Goal: Task Accomplishment & Management: Manage account settings

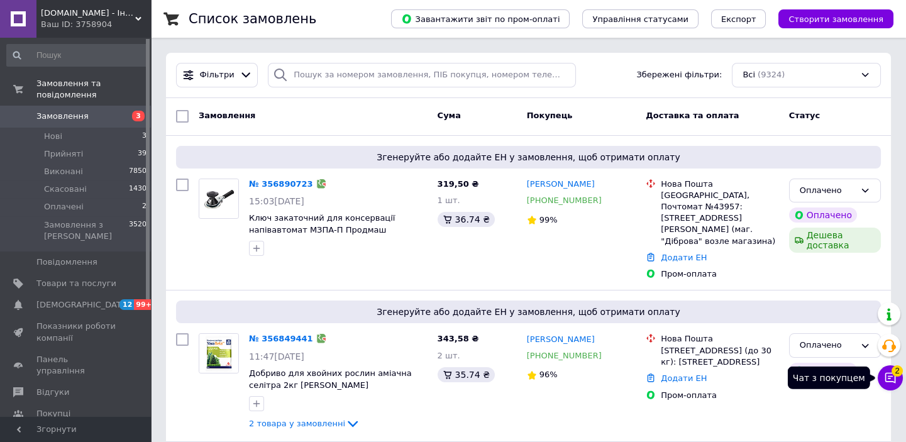
click at [888, 380] on icon at bounding box center [890, 377] width 13 height 13
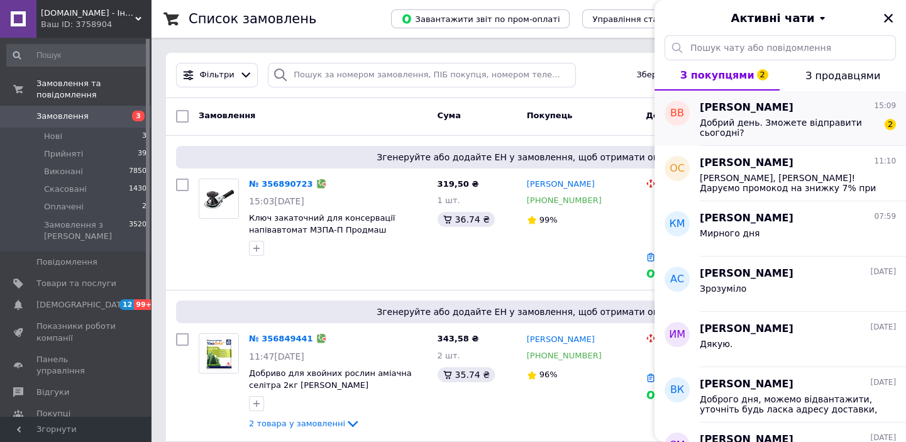
click at [822, 136] on span "Добрий день. Зможете відправити сьогодні?" at bounding box center [789, 128] width 179 height 20
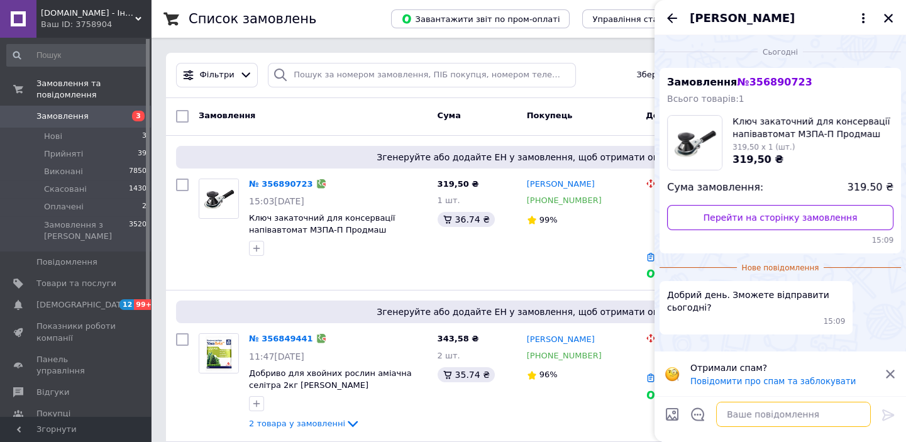
click at [779, 419] on textarea at bounding box center [793, 414] width 155 height 25
type textarea "Доброго дня"
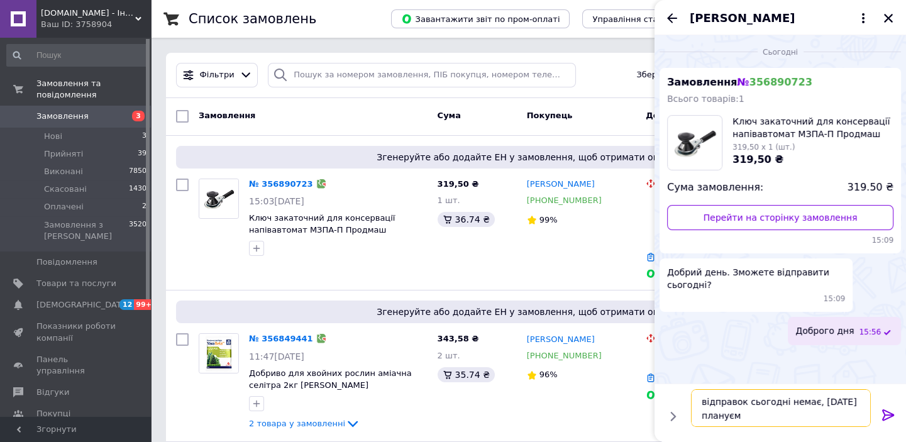
type textarea "відправок сьогодні немає, [DATE] плануємо"
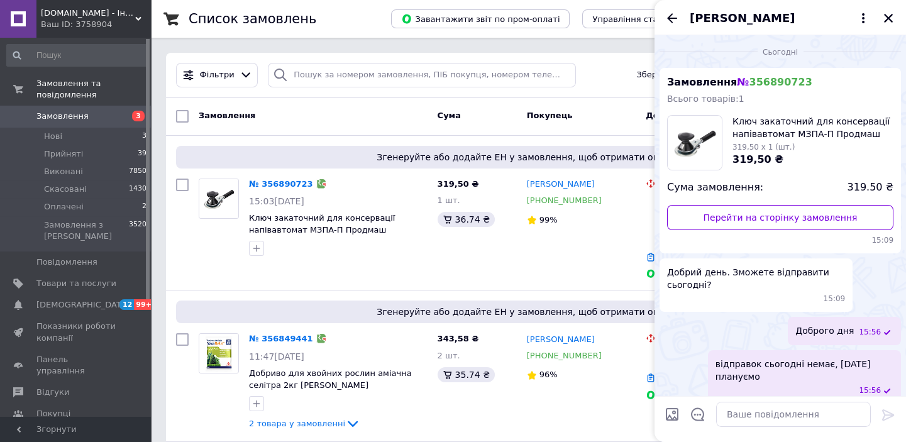
click at [863, 362] on span "відправок сьогодні немає, [DATE] плануємо" at bounding box center [804, 370] width 178 height 25
click at [811, 414] on button "Редагувати" at bounding box center [825, 423] width 151 height 25
type textarea "відправок сьогодні немає, [DATE] плануємо"
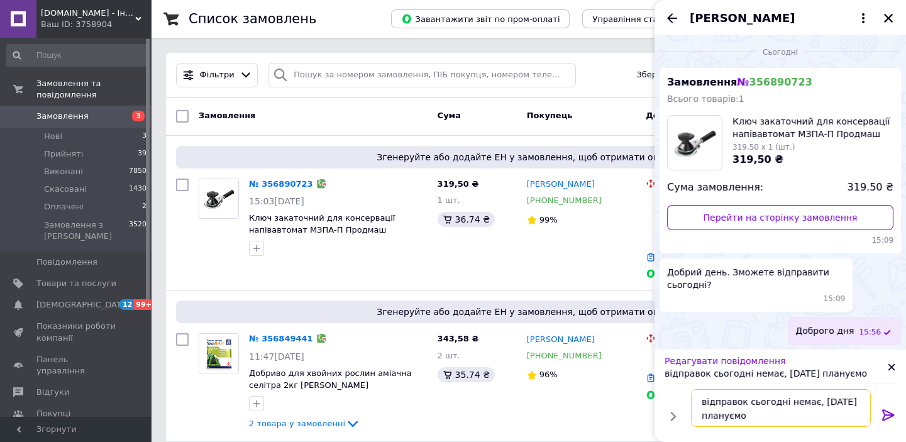
click at [784, 419] on textarea "відправок сьогодні немає, [DATE] плануємо" at bounding box center [781, 408] width 180 height 38
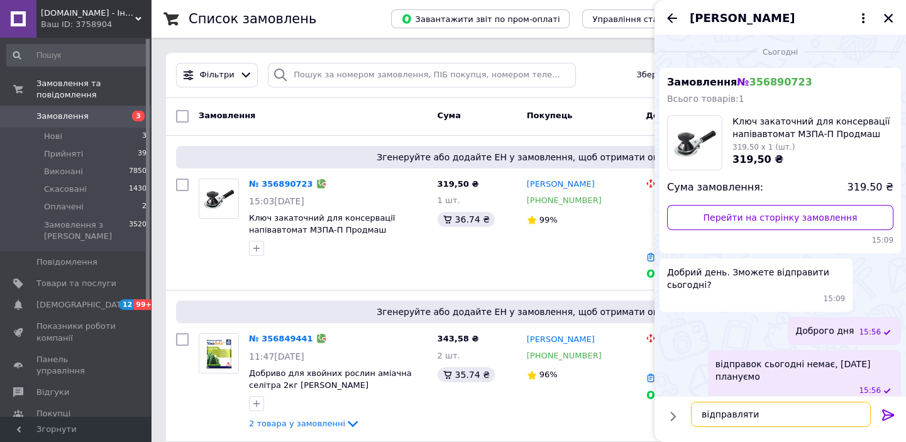
type textarea "відправляти?"
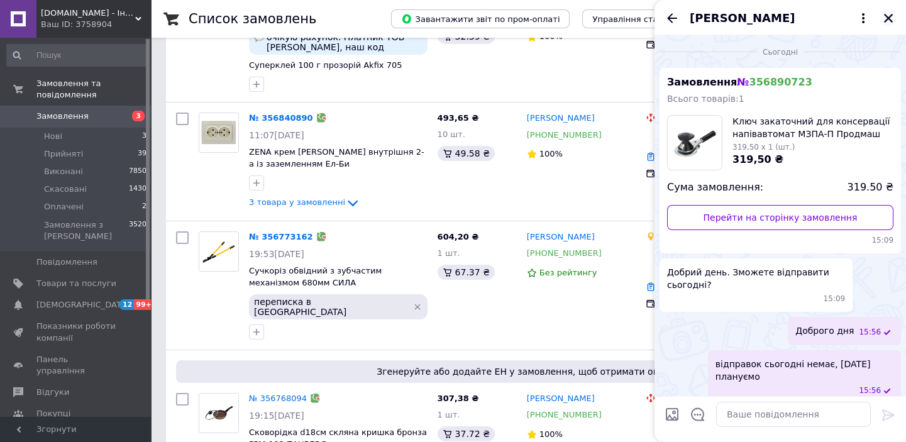
click at [886, 20] on icon "Закрити" at bounding box center [888, 18] width 9 height 9
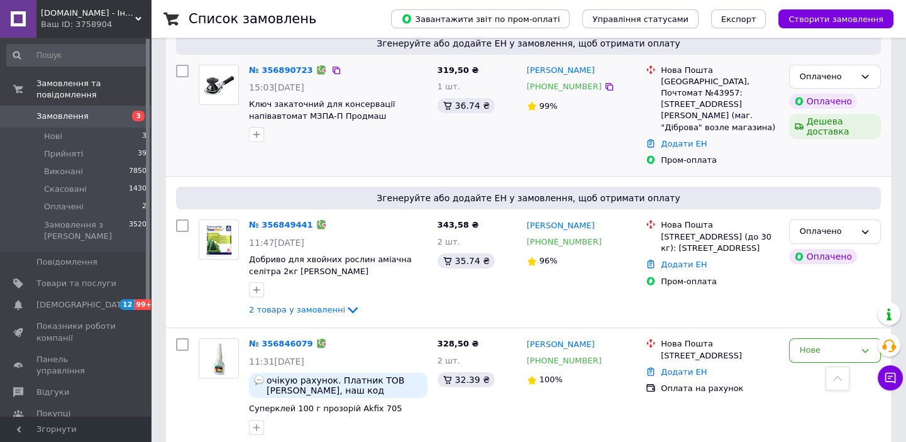
scroll to position [0, 0]
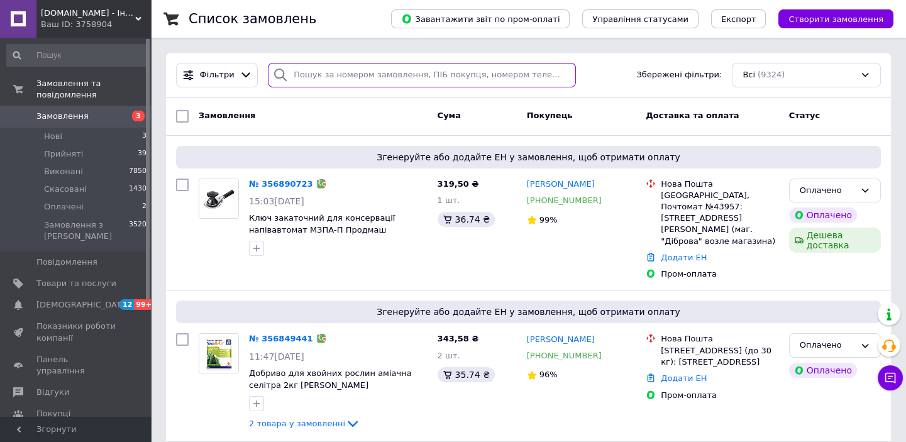
click at [398, 75] on input "search" at bounding box center [421, 75] width 307 height 25
drag, startPoint x: 398, startPoint y: 75, endPoint x: 430, endPoint y: 90, distance: 35.4
paste input "356897969"
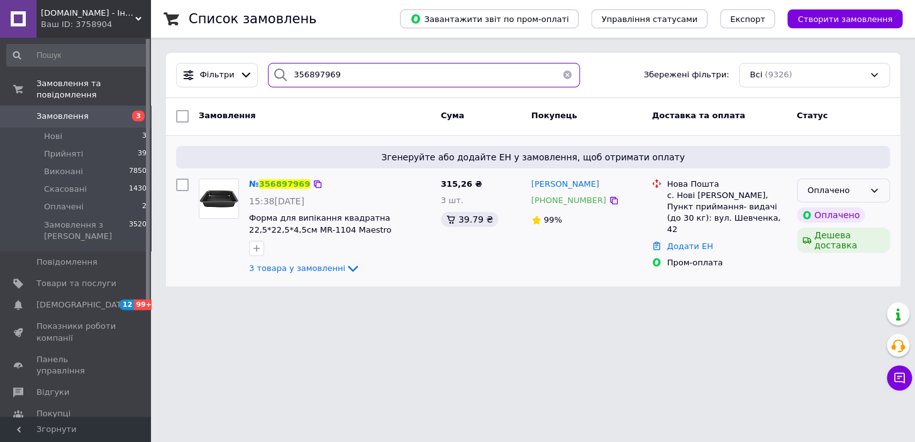
type input "356897969"
click at [872, 185] on icon at bounding box center [874, 190] width 10 height 10
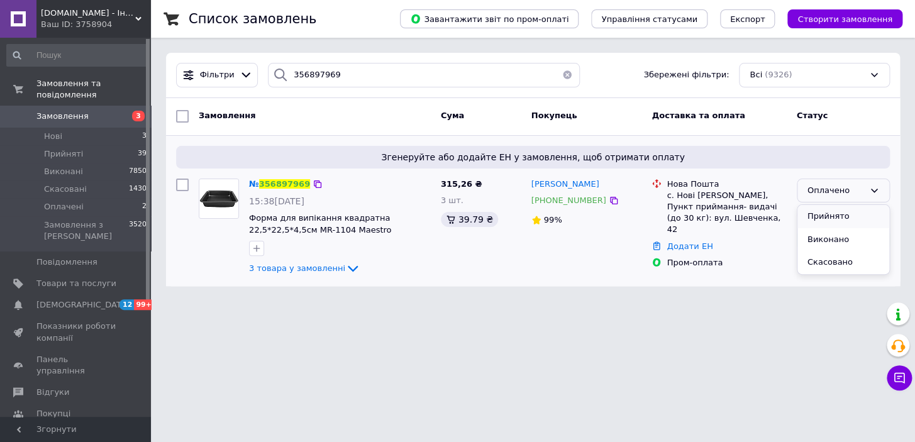
click at [849, 218] on li "Прийнято" at bounding box center [843, 216] width 92 height 23
click at [754, 301] on html "[DOMAIN_NAME] - Інтернет-магазин з широким асортиментом різних товарів для Вашо…" at bounding box center [457, 150] width 915 height 301
click at [312, 181] on icon at bounding box center [317, 184] width 10 height 10
click at [67, 201] on span "Оплачені" at bounding box center [64, 206] width 40 height 11
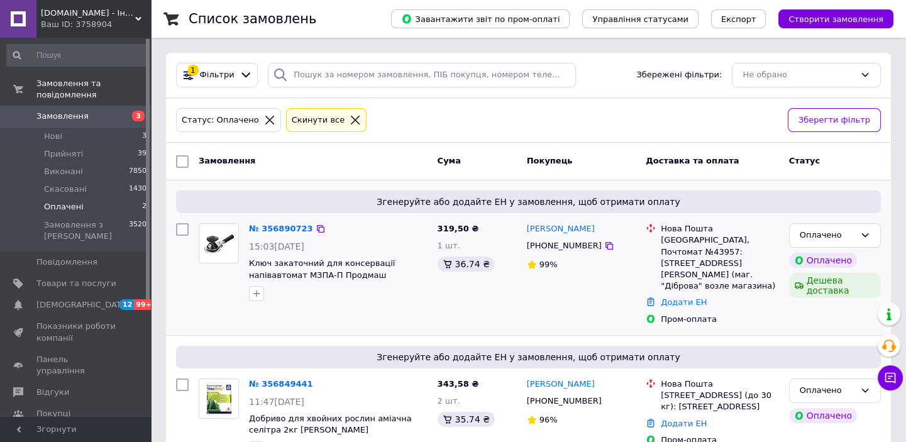
scroll to position [36, 0]
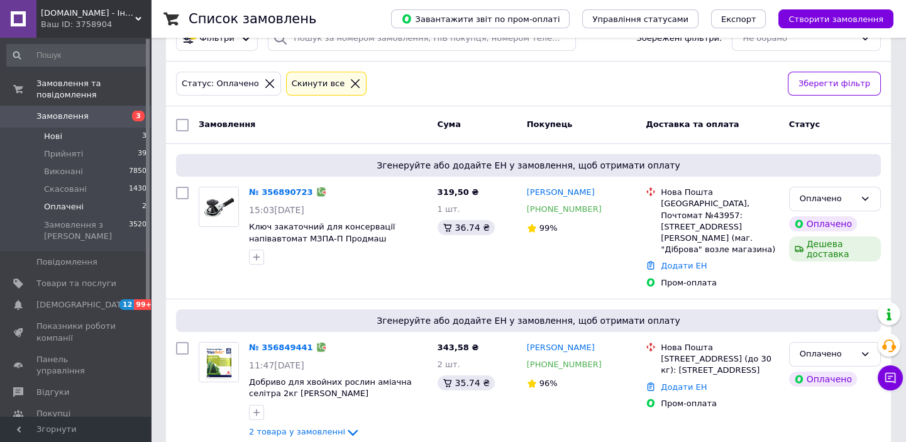
click at [53, 131] on span "Нові" at bounding box center [53, 136] width 18 height 11
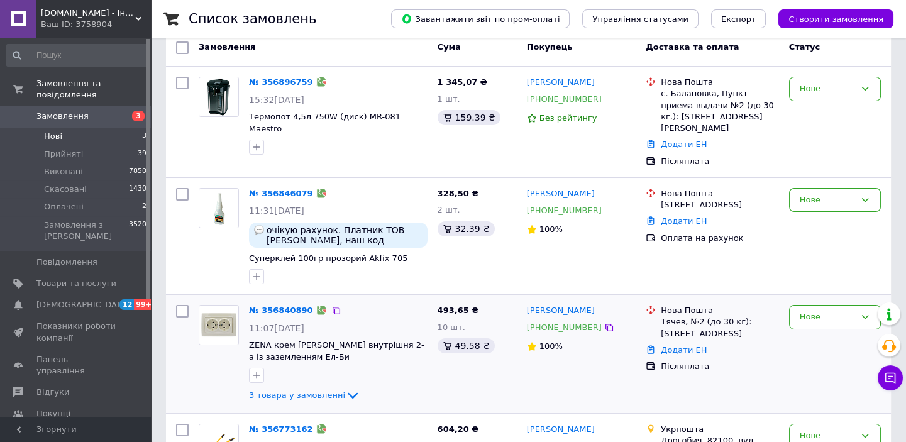
scroll to position [186, 0]
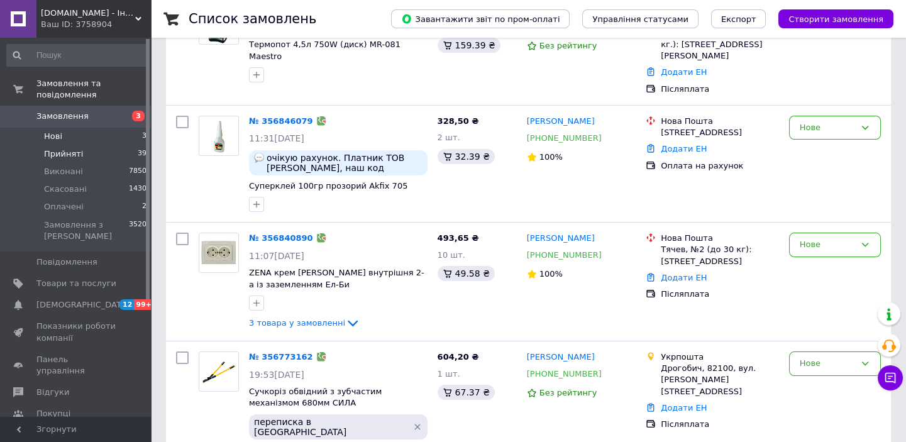
click at [63, 148] on span "Прийняті" at bounding box center [63, 153] width 39 height 11
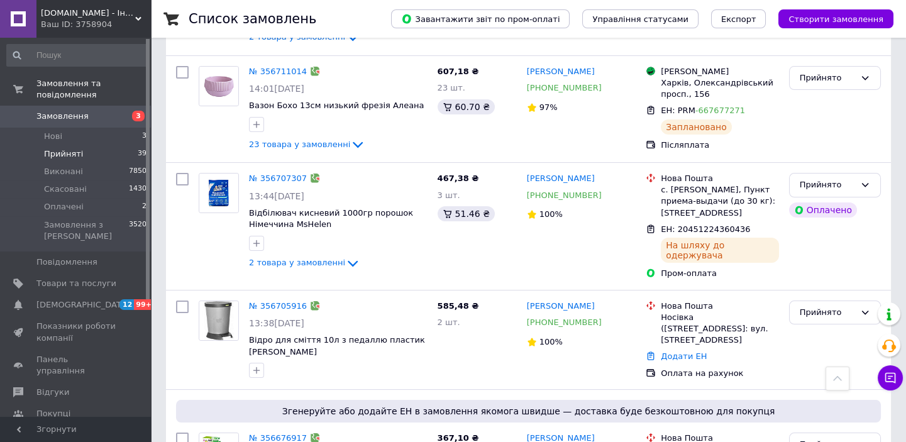
scroll to position [742, 0]
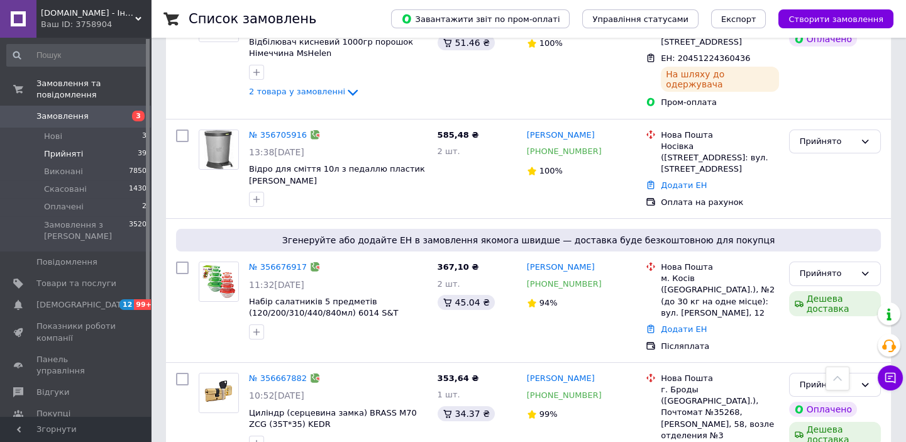
drag, startPoint x: 593, startPoint y: 131, endPoint x: 711, endPoint y: 4, distance: 173.5
click at [604, 146] on icon at bounding box center [609, 151] width 10 height 10
click at [325, 130] on icon at bounding box center [330, 135] width 10 height 10
click at [604, 146] on icon at bounding box center [609, 151] width 10 height 10
click at [325, 130] on icon at bounding box center [330, 135] width 10 height 10
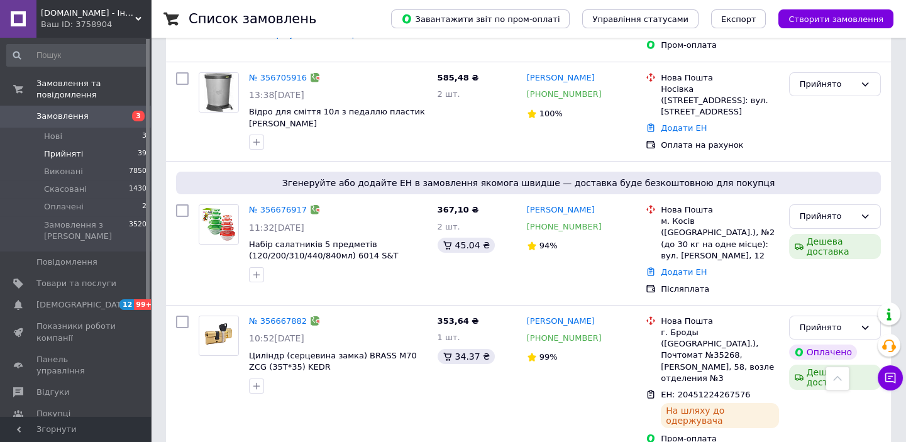
scroll to position [1143, 0]
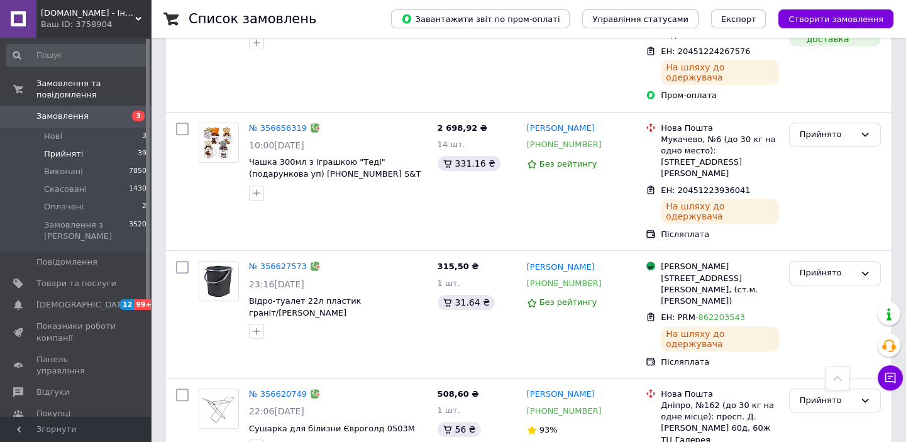
click at [74, 148] on span "Прийняті" at bounding box center [63, 153] width 39 height 11
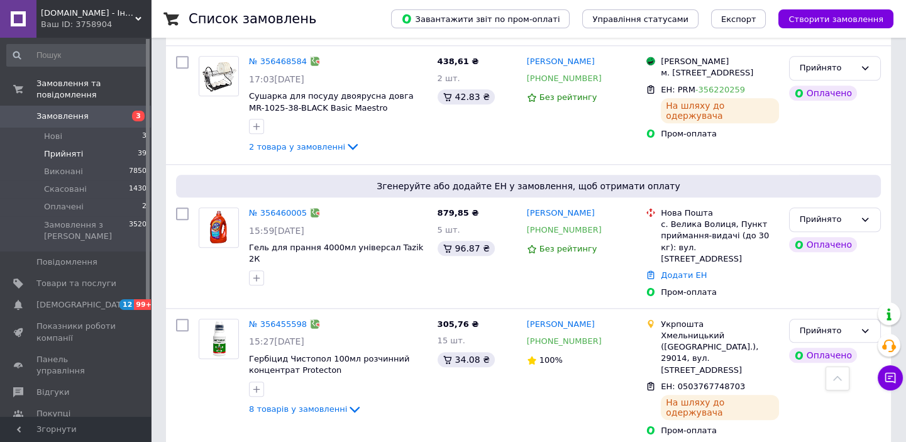
scroll to position [2896, 0]
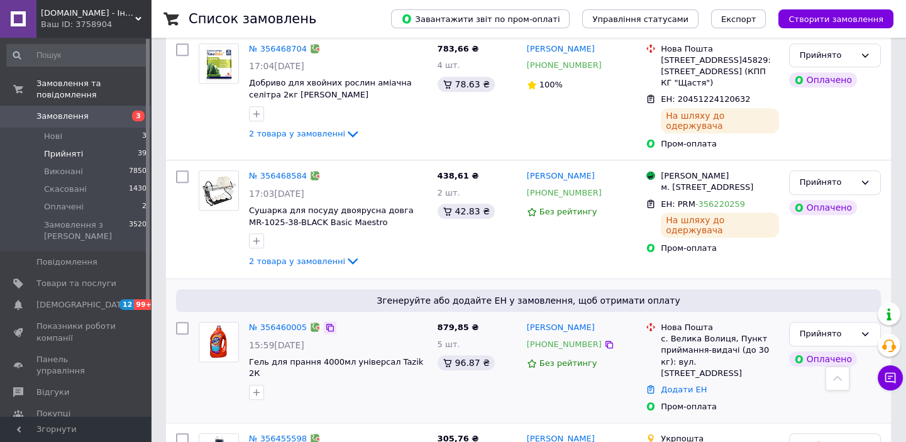
click at [326, 324] on icon at bounding box center [330, 328] width 8 height 8
click at [692, 385] on link "Додати ЕН" at bounding box center [684, 389] width 46 height 9
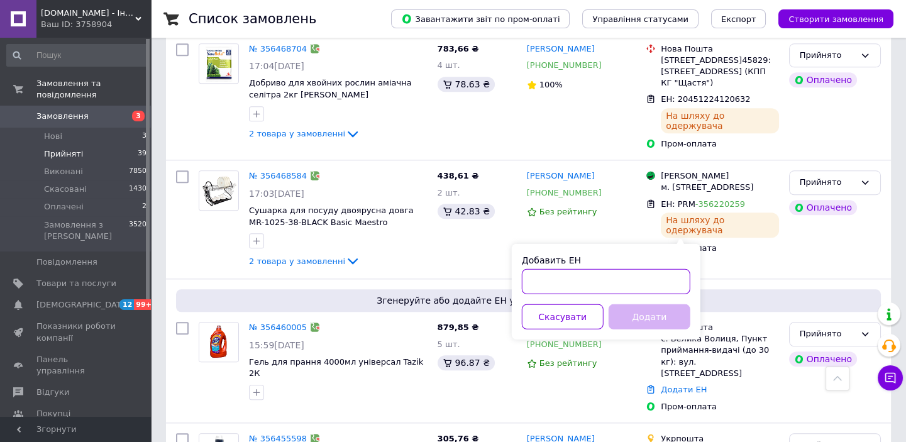
click at [630, 283] on input "Добавить ЕН" at bounding box center [606, 281] width 168 height 25
paste input "20451224510683"
type input "20451224510683"
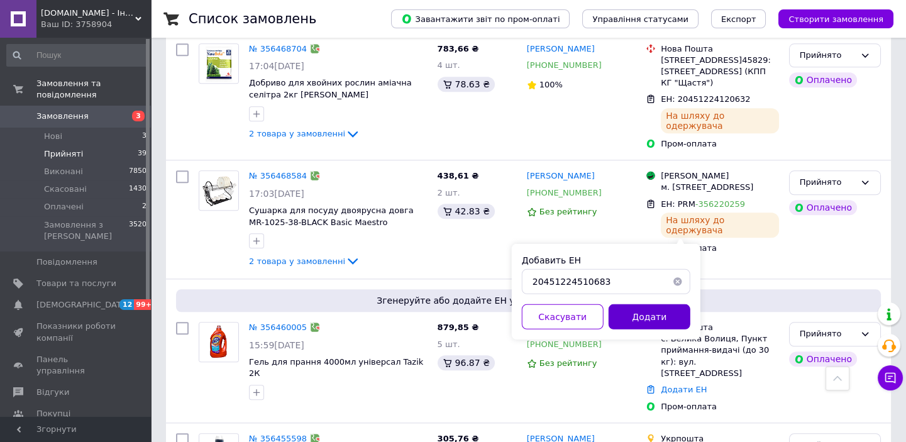
click at [664, 312] on button "Додати" at bounding box center [649, 316] width 82 height 25
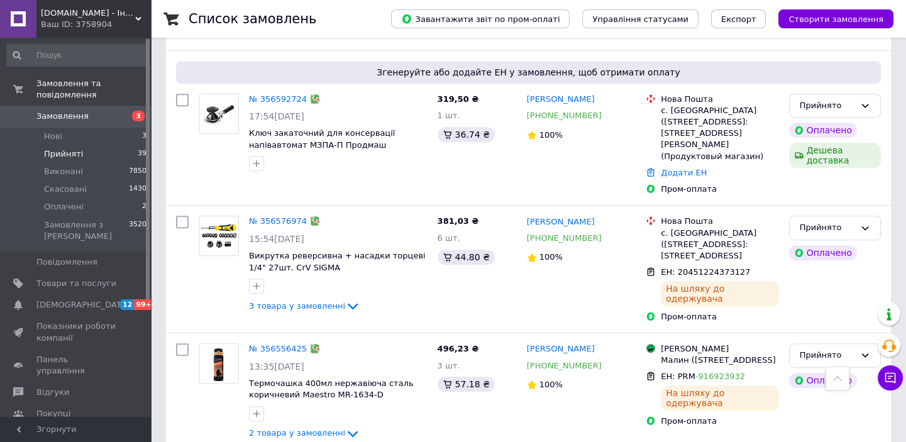
scroll to position [1410, 0]
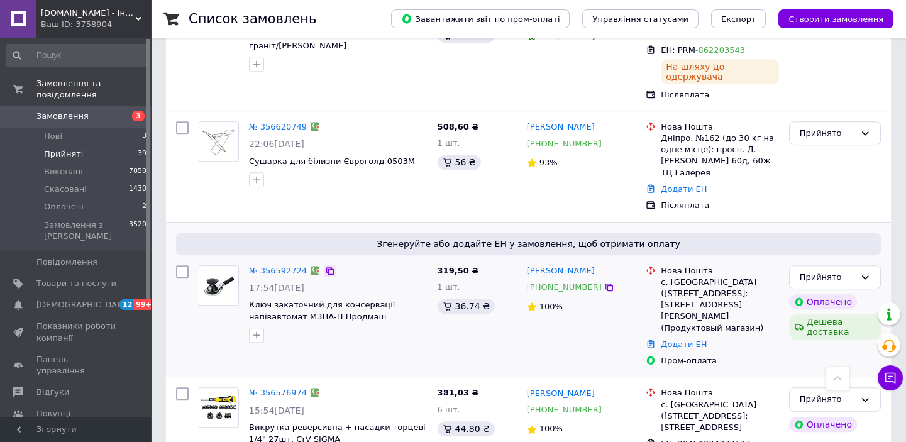
click at [326, 267] on icon at bounding box center [330, 271] width 8 height 8
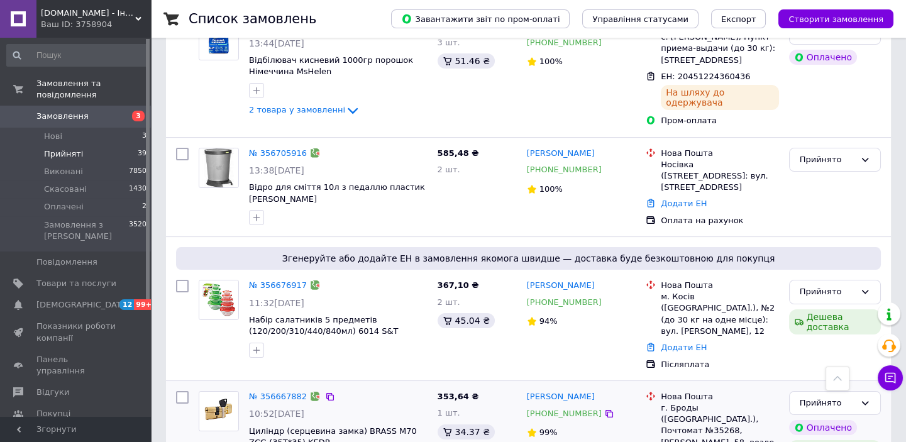
scroll to position [610, 0]
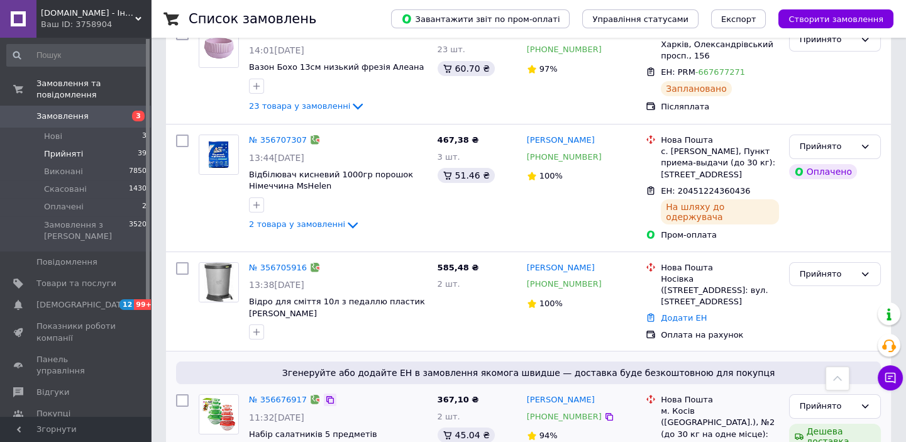
click at [326, 396] on icon at bounding box center [330, 400] width 8 height 8
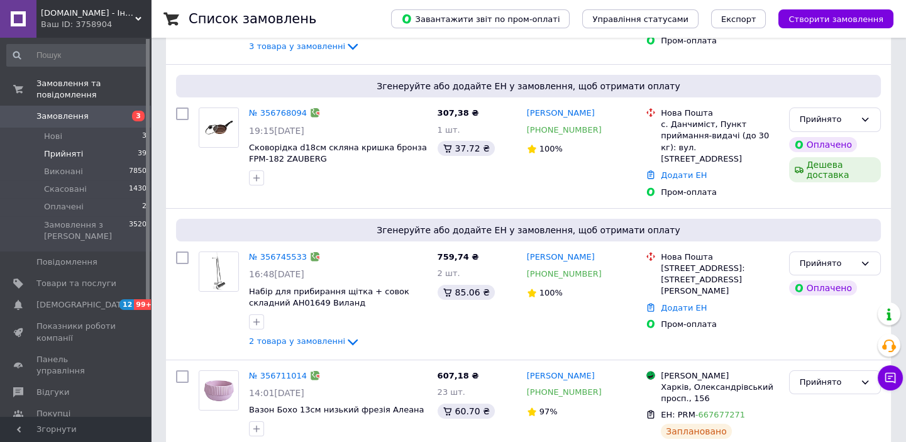
scroll to position [0, 0]
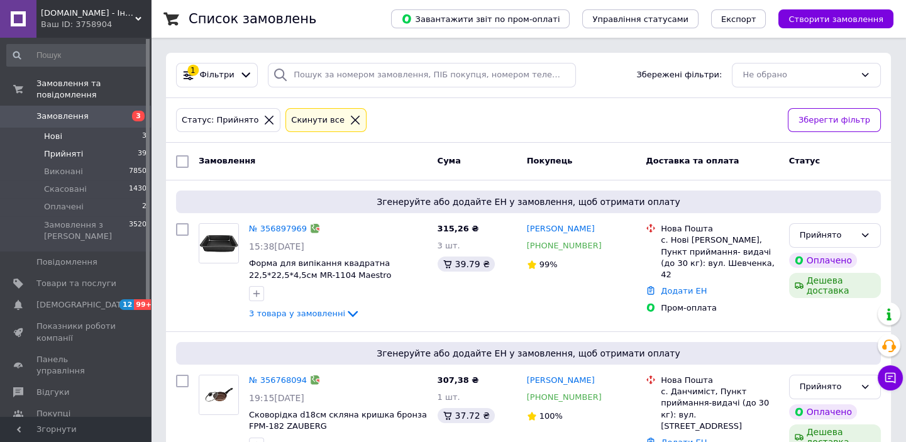
click at [106, 128] on li "Нові 3" at bounding box center [77, 137] width 154 height 18
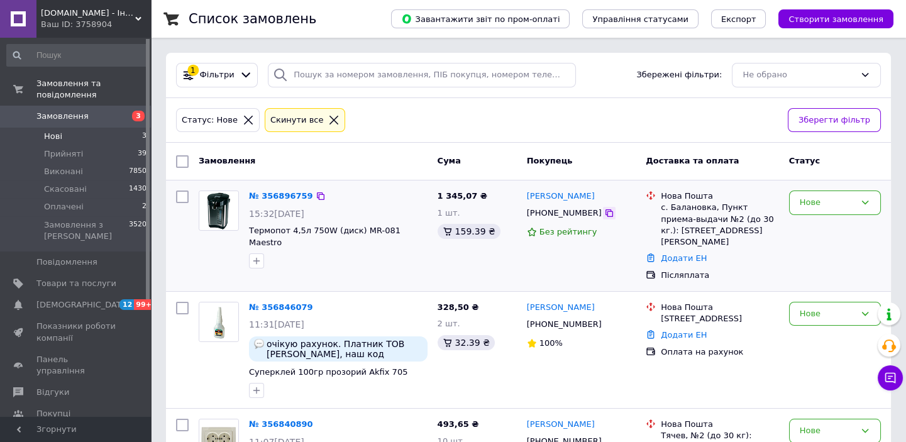
click at [605, 211] on icon at bounding box center [609, 213] width 8 height 8
click at [604, 213] on icon at bounding box center [609, 213] width 10 height 10
click at [256, 255] on button "button" at bounding box center [256, 260] width 15 height 15
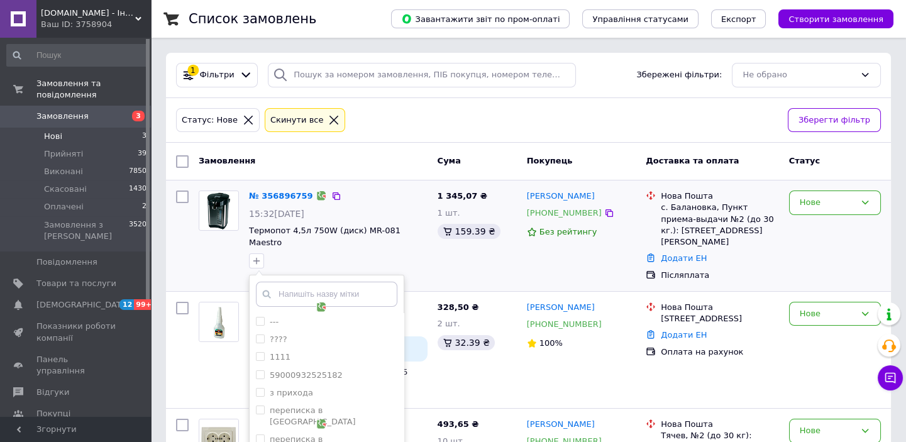
scroll to position [186, 0]
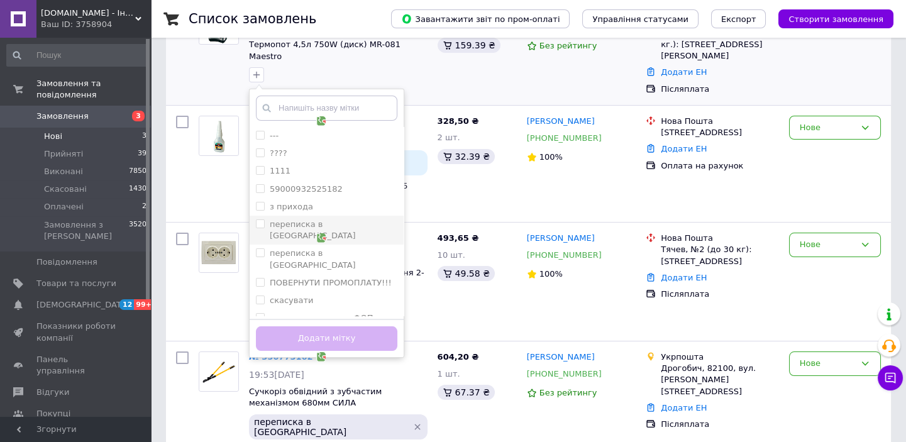
click at [308, 219] on label "переписка в [GEOGRAPHIC_DATA]" at bounding box center [313, 229] width 86 height 21
checkbox input "true"
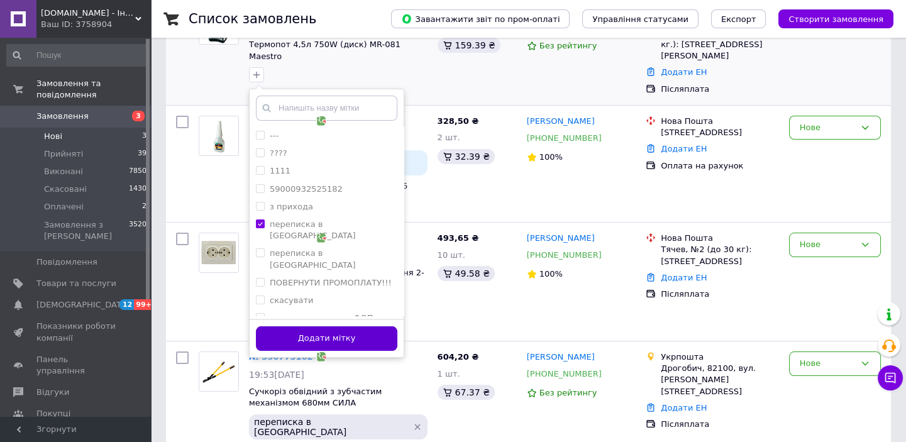
click at [329, 326] on button "Додати мітку" at bounding box center [326, 338] width 141 height 25
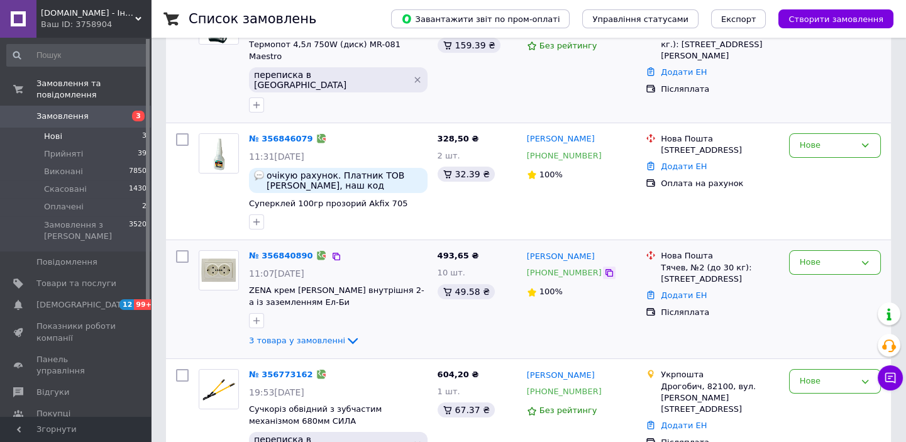
click at [605, 269] on icon at bounding box center [609, 273] width 8 height 8
drag, startPoint x: 825, startPoint y: 239, endPoint x: 827, endPoint y: 245, distance: 6.4
click at [826, 256] on div "Нове" at bounding box center [827, 262] width 55 height 13
click at [815, 277] on li "Прийнято" at bounding box center [834, 288] width 91 height 23
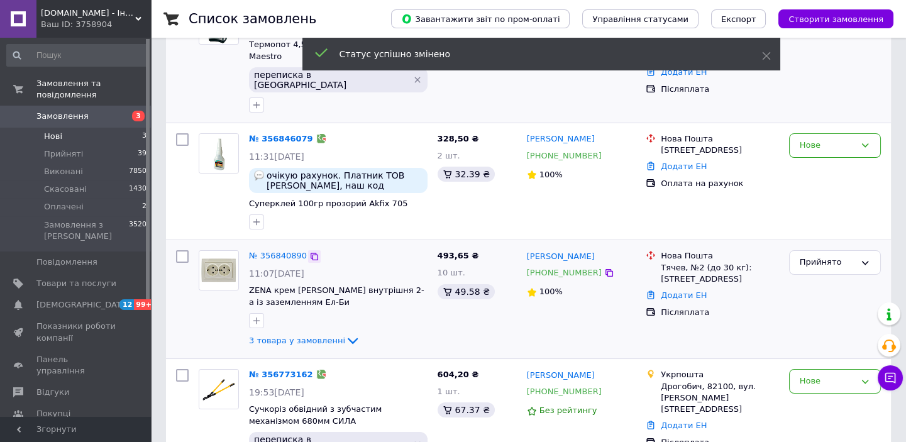
click at [309, 251] on icon at bounding box center [314, 256] width 10 height 10
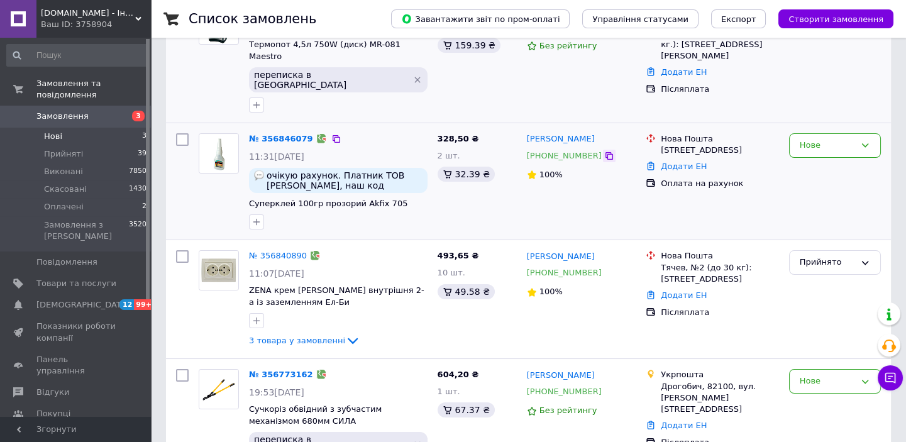
click at [604, 151] on icon at bounding box center [609, 156] width 10 height 10
click at [851, 139] on div "Нове" at bounding box center [827, 145] width 55 height 13
click at [813, 206] on li "Скасовано" at bounding box center [834, 217] width 91 height 23
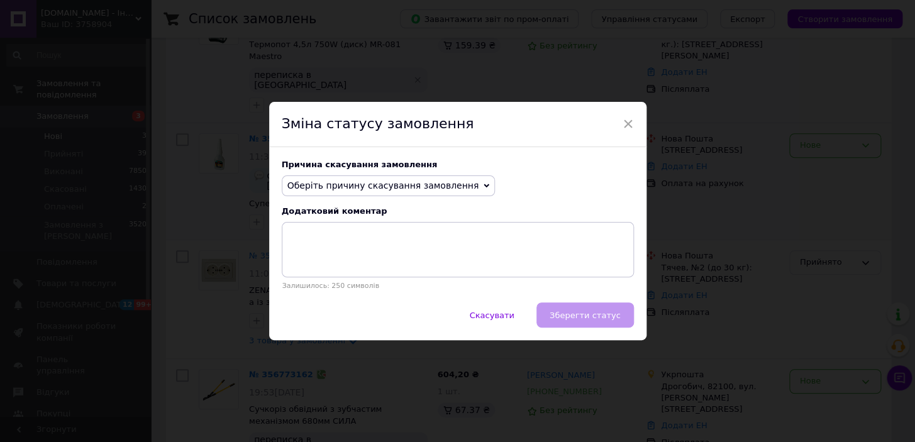
click at [360, 187] on span "Оберіть причину скасування замовлення" at bounding box center [383, 185] width 192 height 10
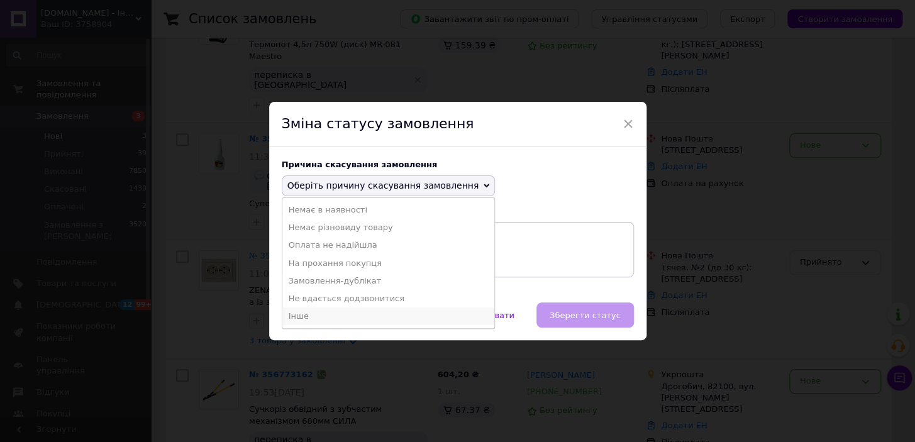
click at [331, 318] on li "Інше" at bounding box center [388, 316] width 212 height 18
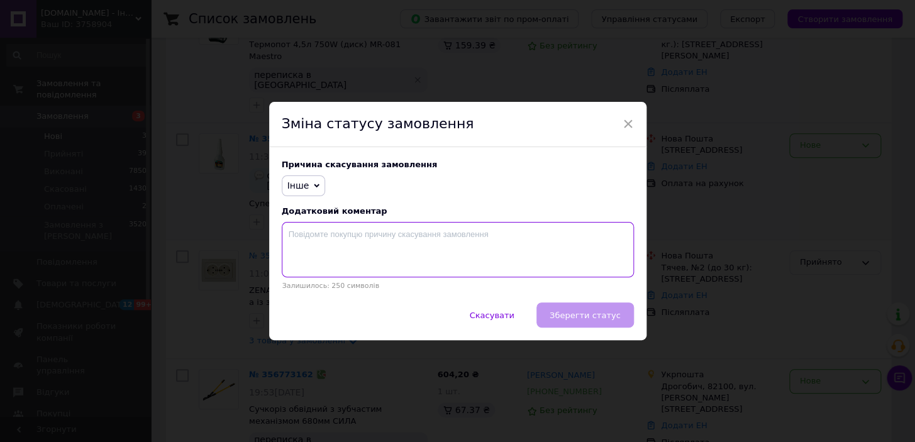
click at [382, 256] on textarea at bounding box center [458, 249] width 352 height 55
type textarea "тривале погодження"
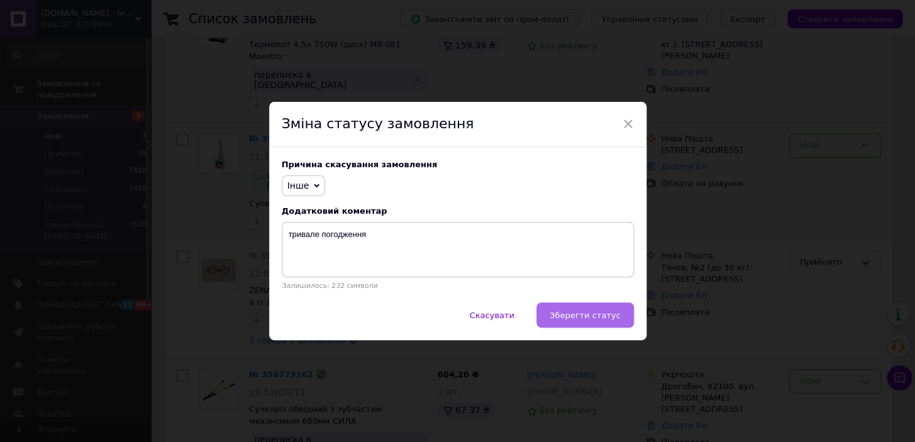
click at [597, 320] on span "Зберегти статус" at bounding box center [584, 315] width 71 height 9
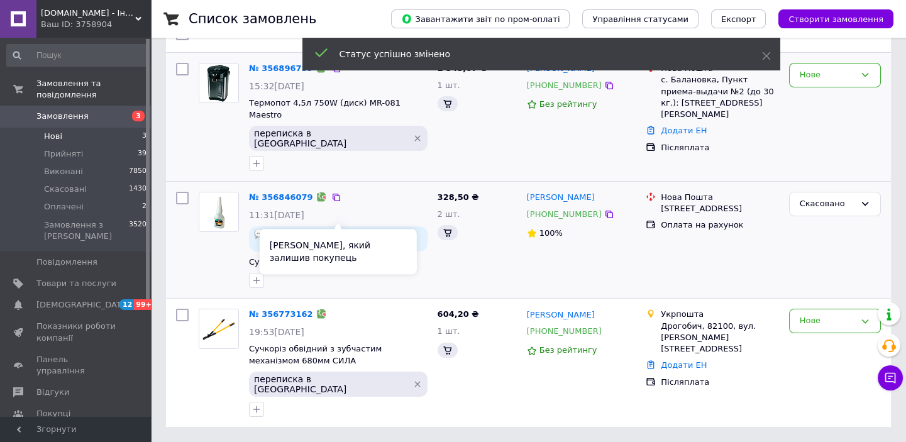
scroll to position [68, 0]
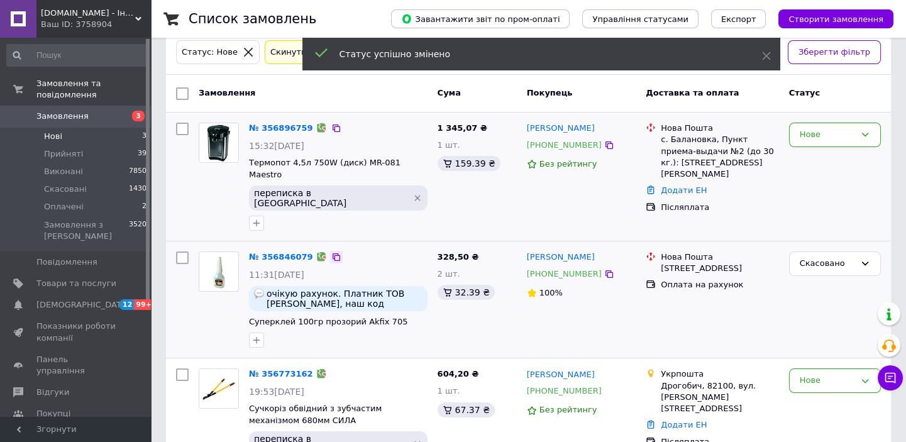
click at [331, 252] on icon at bounding box center [336, 257] width 10 height 10
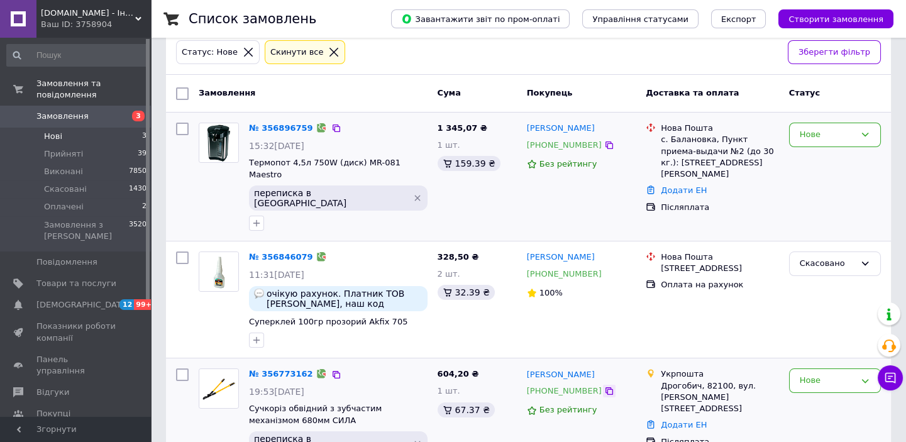
click at [605, 387] on icon at bounding box center [609, 391] width 8 height 8
click at [412, 439] on icon "Видалити мітку" at bounding box center [417, 444] width 10 height 10
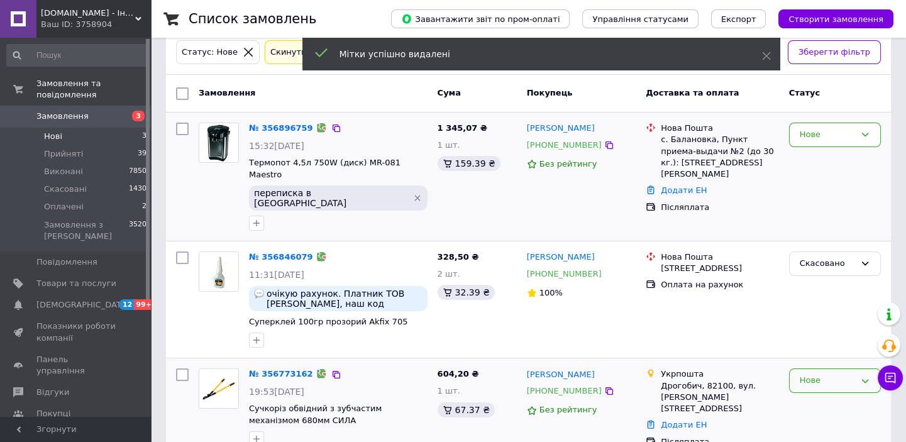
click at [828, 374] on div "Нове" at bounding box center [827, 380] width 55 height 13
click at [806, 395] on li "Прийнято" at bounding box center [834, 406] width 91 height 23
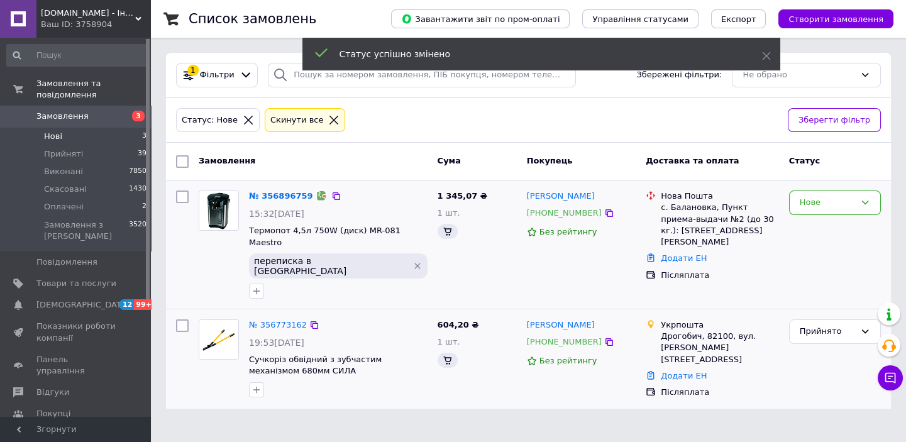
scroll to position [0, 0]
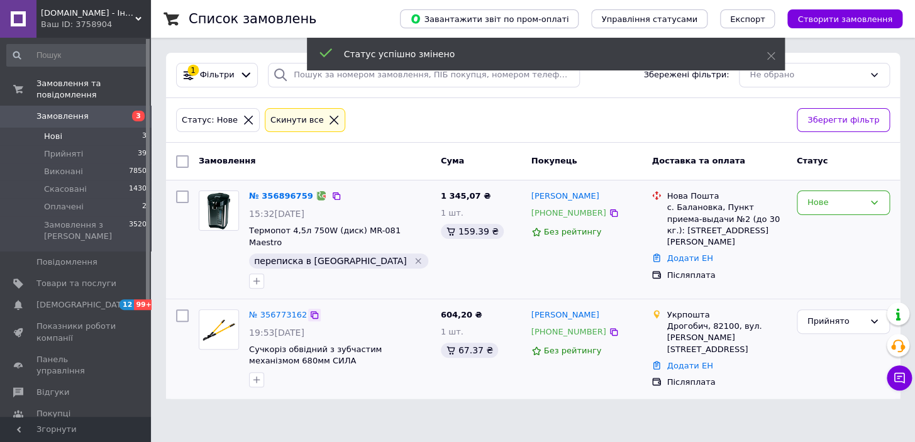
click at [309, 310] on icon at bounding box center [314, 315] width 10 height 10
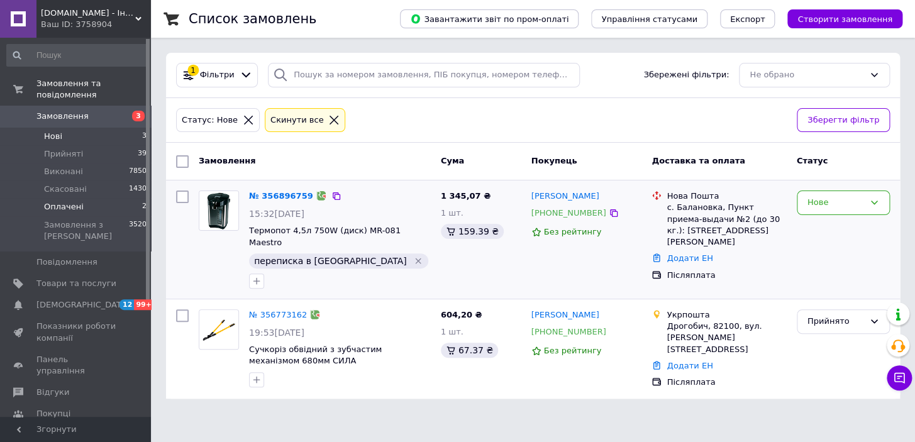
click at [65, 201] on span "Оплачені" at bounding box center [64, 206] width 40 height 11
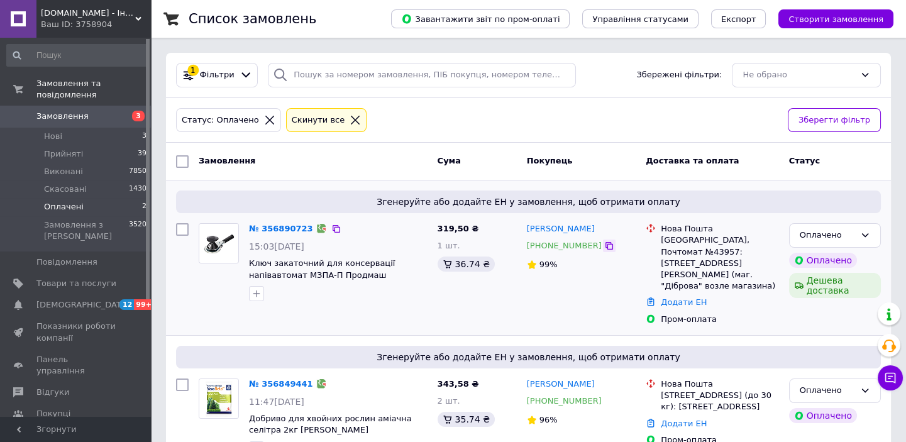
click at [604, 245] on icon at bounding box center [609, 246] width 10 height 10
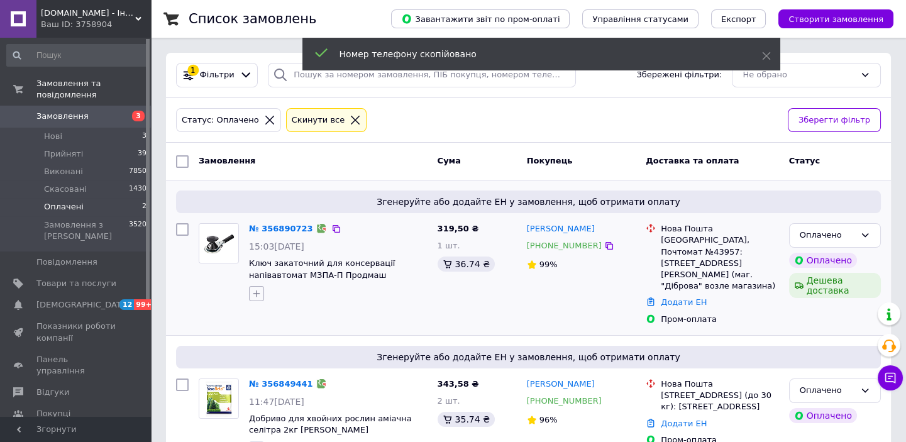
click at [255, 294] on icon "button" at bounding box center [256, 294] width 10 height 10
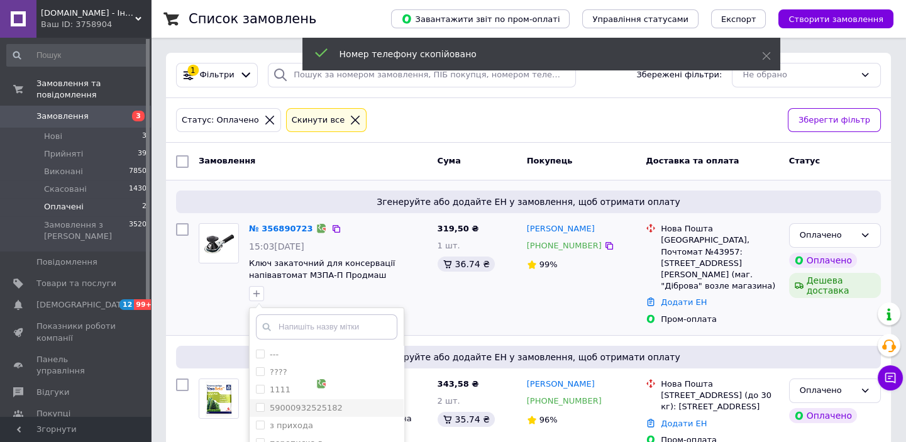
scroll to position [122, 0]
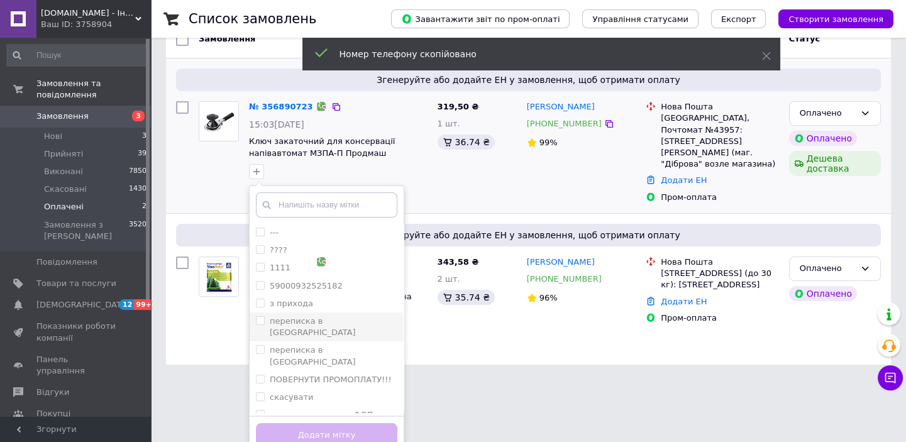
click at [330, 322] on label "переписка в [GEOGRAPHIC_DATA]" at bounding box center [313, 326] width 86 height 21
checkbox input "true"
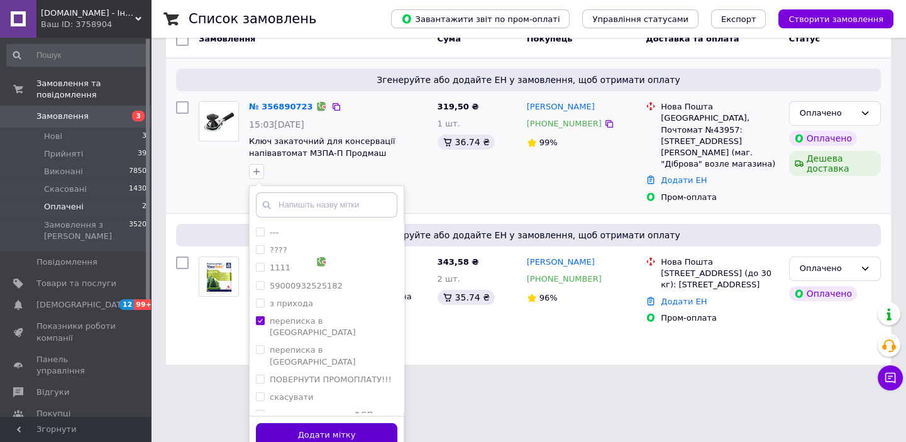
click at [378, 423] on button "Додати мітку" at bounding box center [326, 435] width 141 height 25
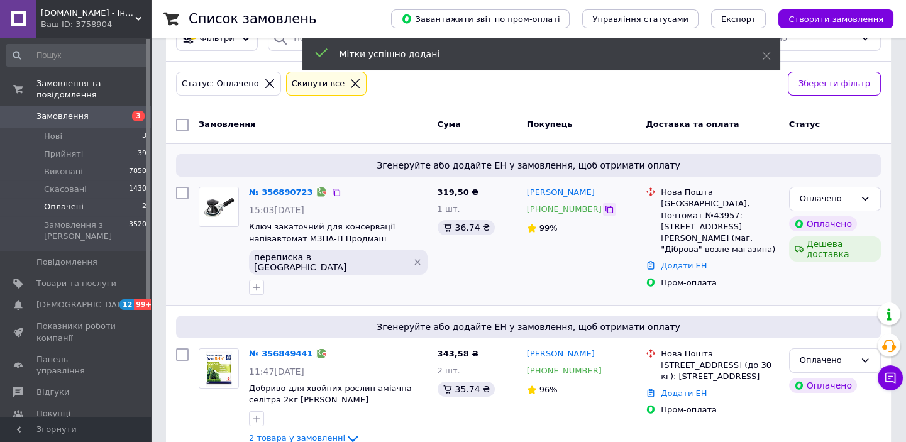
click at [605, 207] on icon at bounding box center [609, 210] width 8 height 8
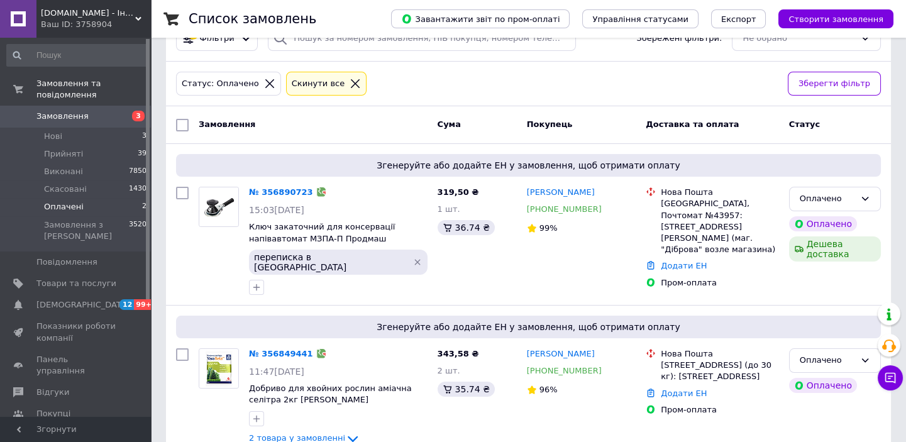
click at [412, 258] on icon "Видалити мітку" at bounding box center [417, 262] width 10 height 10
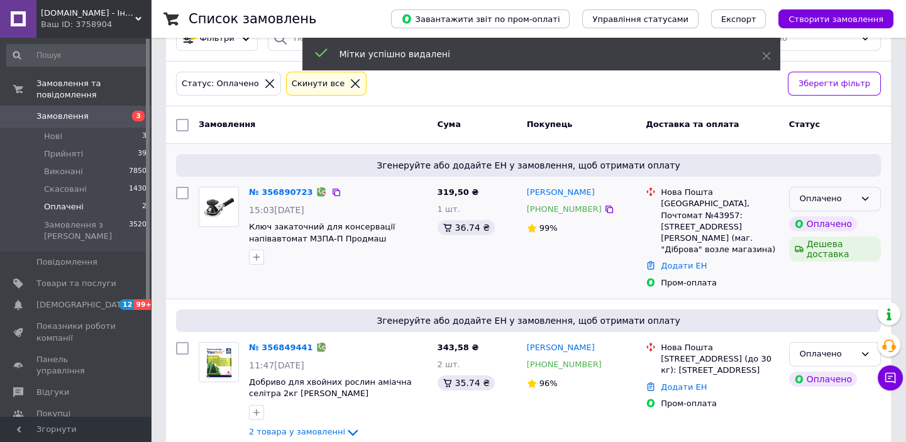
click at [867, 196] on icon at bounding box center [865, 199] width 10 height 10
click at [844, 222] on li "Прийнято" at bounding box center [834, 225] width 91 height 23
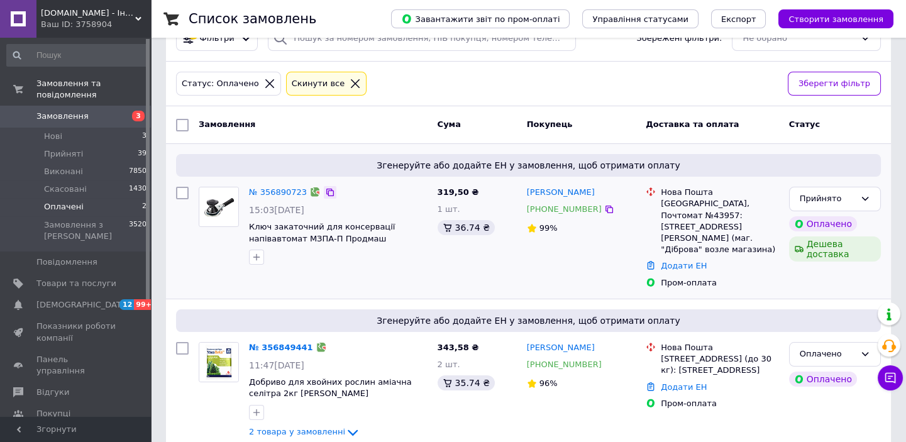
click at [326, 190] on icon at bounding box center [330, 193] width 8 height 8
click at [67, 201] on span "Оплачені" at bounding box center [64, 206] width 40 height 11
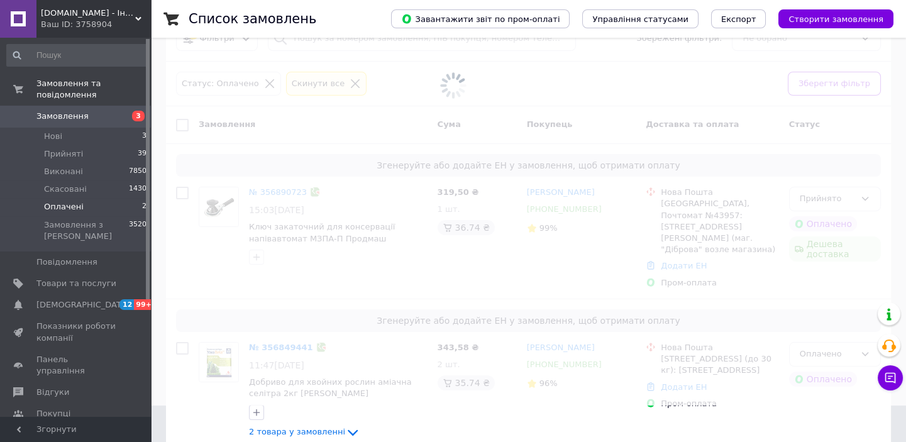
scroll to position [0, 0]
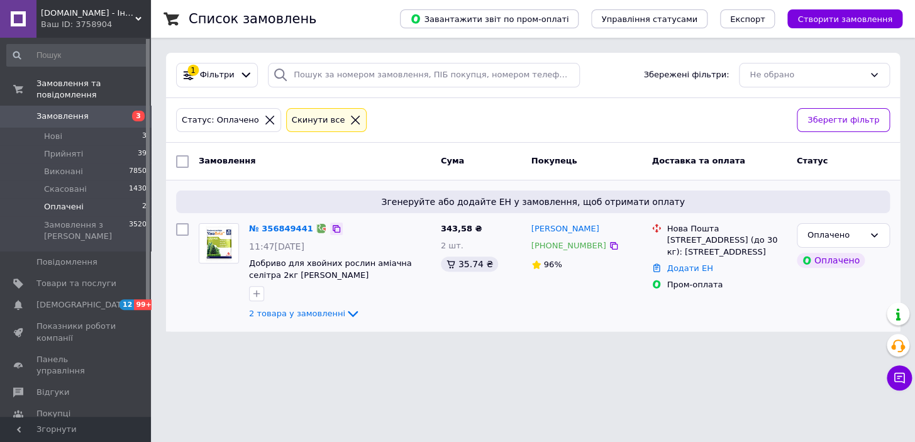
click at [331, 224] on icon at bounding box center [336, 229] width 10 height 10
click at [283, 220] on div "№ 356849441 11:47[DATE] Добриво для хвойних рослин аміачна селітра 2кг [PERSON_…" at bounding box center [340, 272] width 192 height 108
click at [283, 224] on link "№ 356849441" at bounding box center [281, 228] width 64 height 9
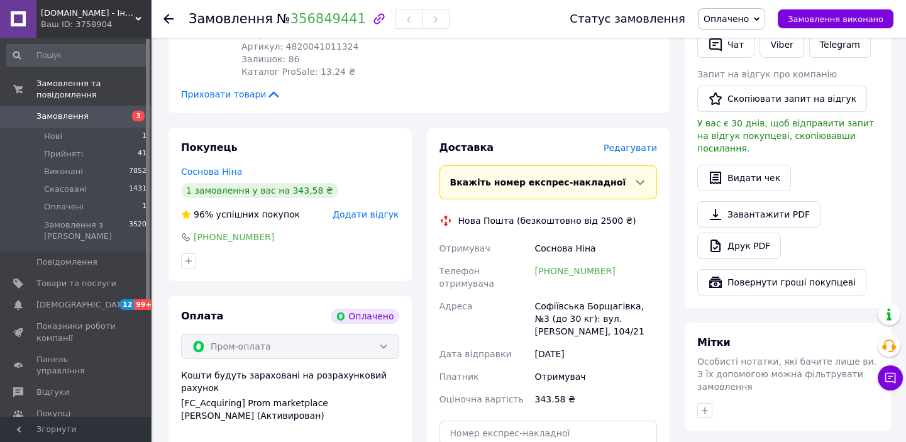
scroll to position [151, 0]
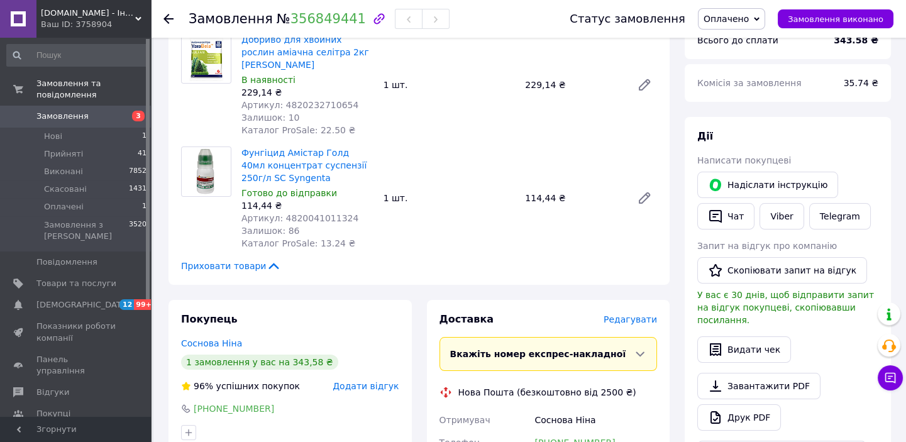
click at [733, 20] on span "Оплачено" at bounding box center [725, 19] width 45 height 10
click at [738, 44] on li "Прийнято" at bounding box center [731, 44] width 66 height 19
click at [76, 201] on span "Оплачені" at bounding box center [64, 206] width 40 height 11
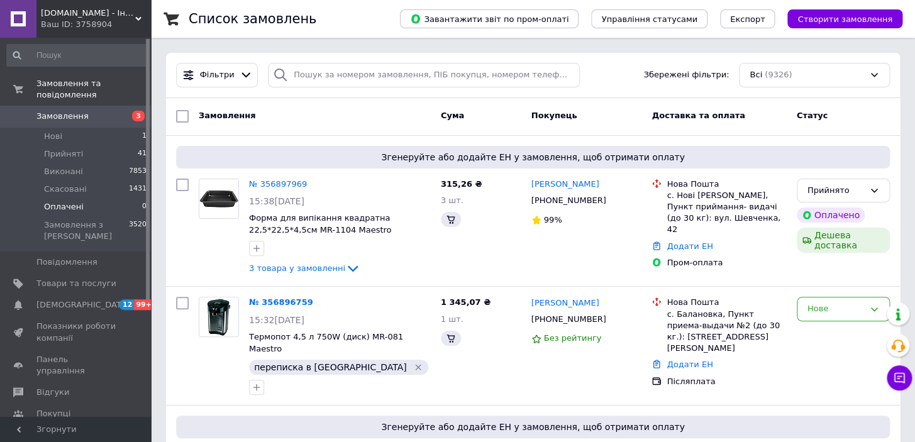
click at [65, 201] on span "Оплачені" at bounding box center [64, 206] width 40 height 11
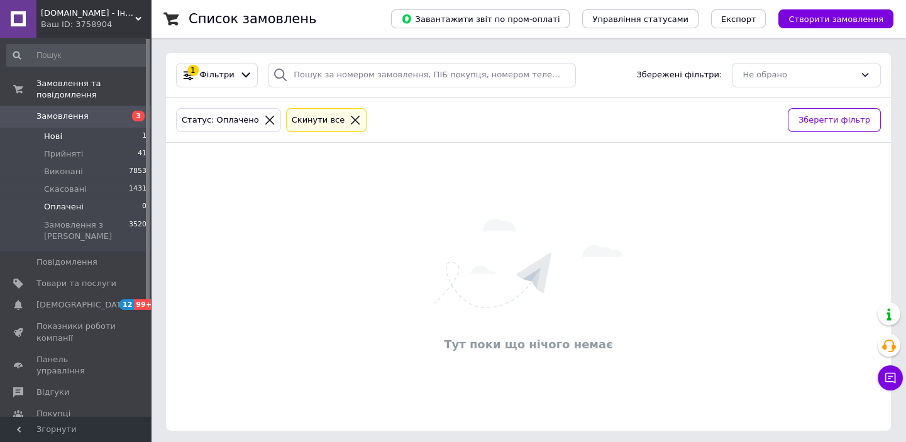
click at [55, 131] on span "Нові" at bounding box center [53, 136] width 18 height 11
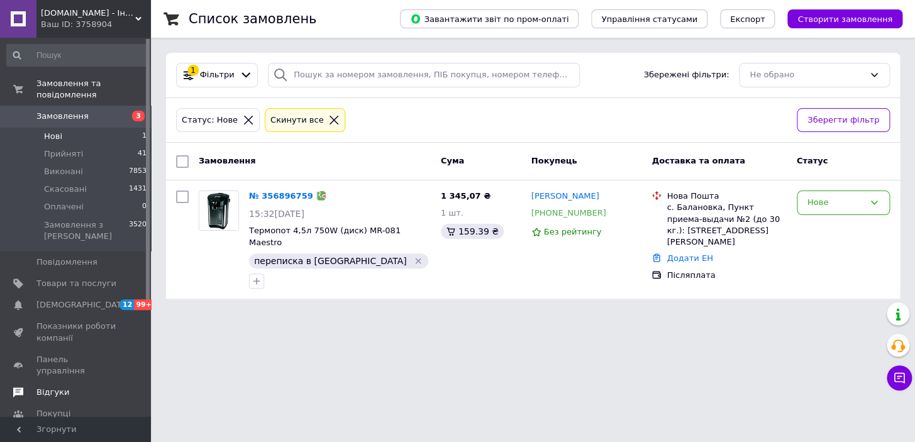
click at [53, 382] on link "Відгуки" at bounding box center [77, 392] width 154 height 21
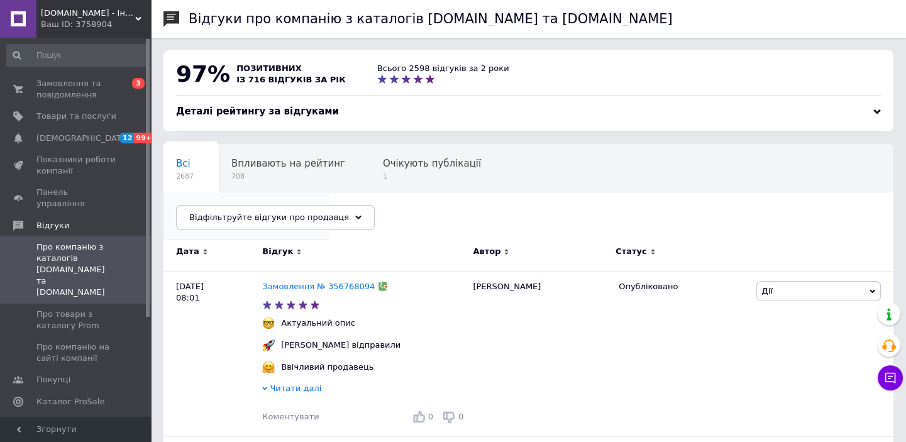
click at [304, 219] on span "14" at bounding box center [240, 223] width 128 height 9
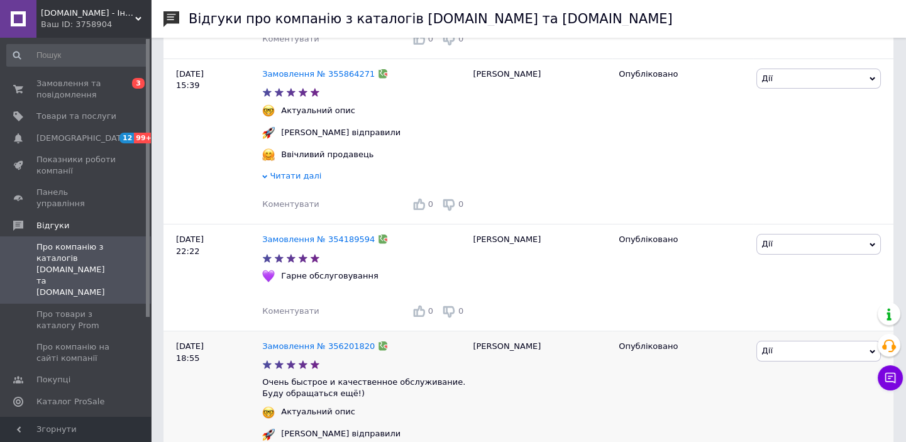
scroll to position [629, 0]
